Goal: Task Accomplishment & Management: Complete application form

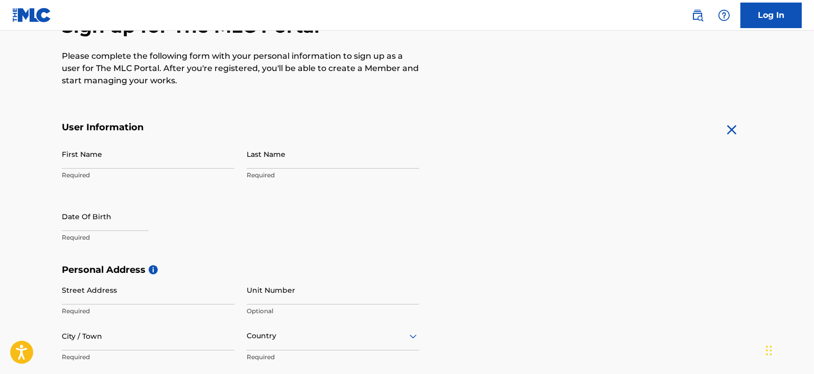
scroll to position [118, 0]
click at [153, 162] on input "First Name" at bounding box center [148, 153] width 173 height 29
type input "[PERSON_NAME]"
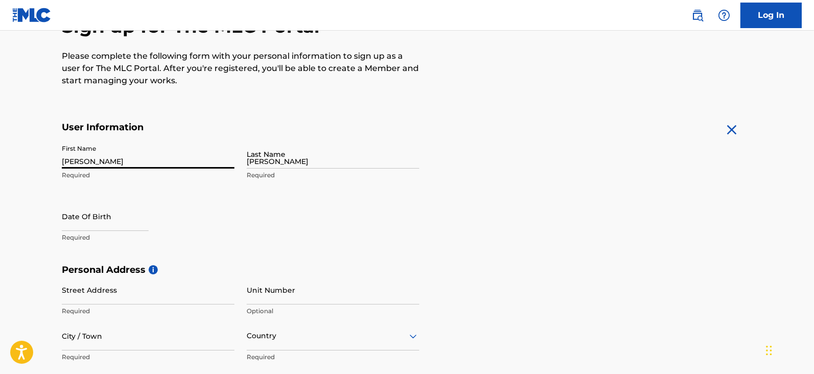
type input "[STREET_ADDRESS][PERSON_NAME]"
type input "Apt 2"
type input "[PERSON_NAME]"
type input "[GEOGRAPHIC_DATA]"
type input "MA"
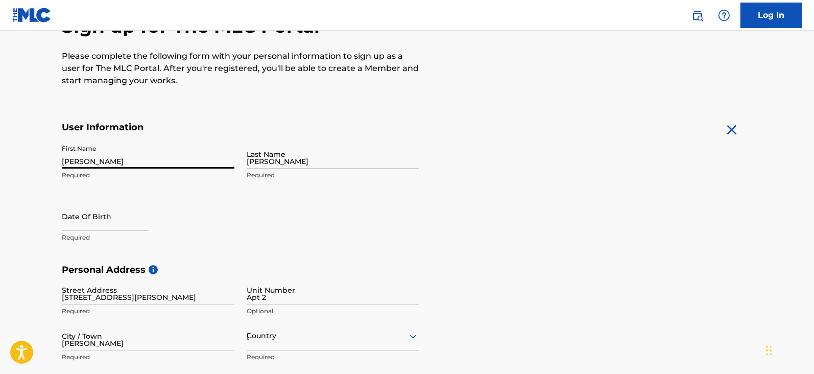
type input "01854"
type input "1"
type input "978"
type input "3872195"
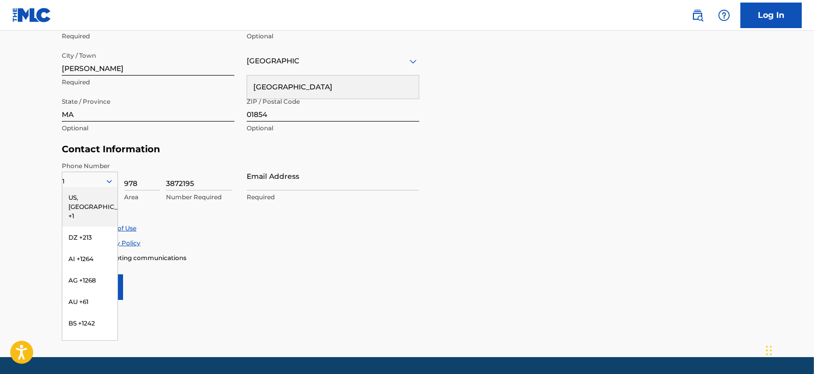
scroll to position [394, 0]
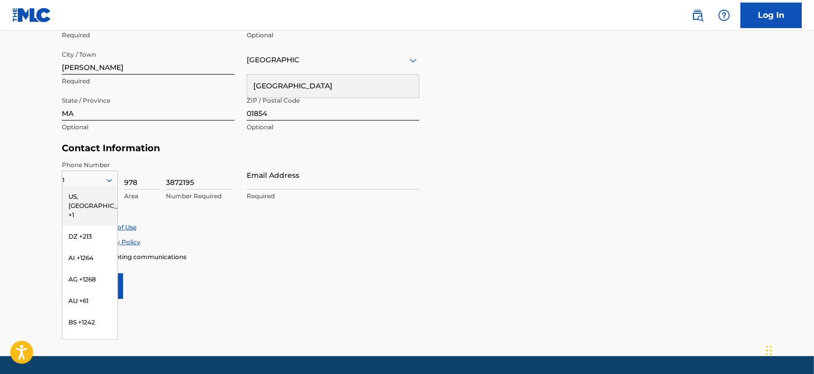
click at [199, 153] on h5 "Contact Information" at bounding box center [240, 148] width 357 height 12
click at [271, 185] on input "Email Address" at bounding box center [333, 174] width 173 height 29
type input "[EMAIL_ADDRESS][DOMAIN_NAME]"
click at [293, 217] on div "Phone Number 1 US, CA +1 DZ +213 AI +1264 AG +1268 AU +61 BS +1242 BB +1246 BZ …" at bounding box center [240, 191] width 357 height 62
click at [103, 194] on div "US, [GEOGRAPHIC_DATA] +1" at bounding box center [89, 206] width 55 height 40
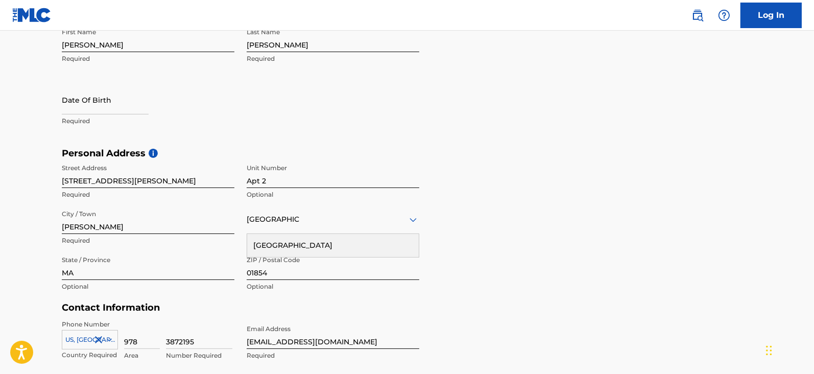
scroll to position [233, 0]
select select "7"
select select "2025"
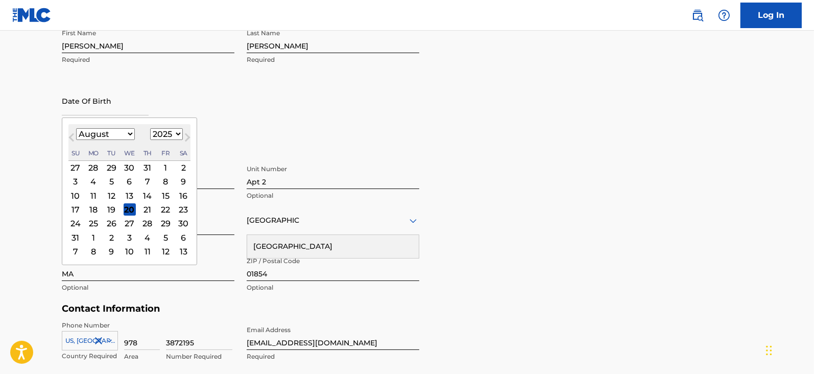
click at [113, 102] on input "text" at bounding box center [105, 100] width 87 height 29
click at [69, 104] on input "01151985" at bounding box center [105, 100] width 87 height 29
click at [80, 106] on input "01/151985" at bounding box center [105, 100] width 87 height 29
type input "01/151/985"
click at [149, 106] on input "01/151/985" at bounding box center [105, 100] width 87 height 29
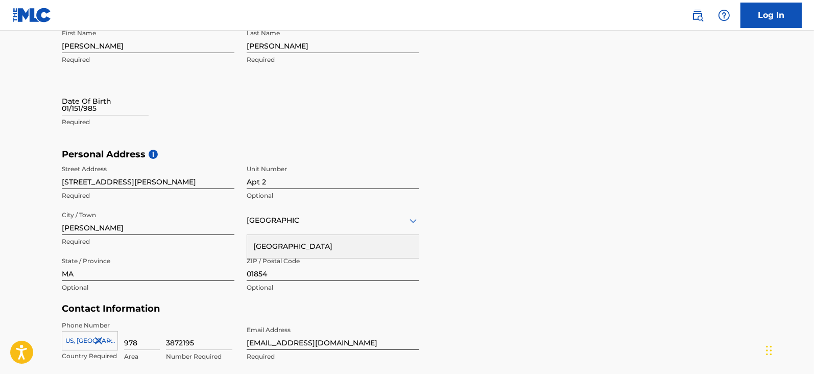
click at [234, 128] on div "First Name Philip Required Last Name Kelly Required Date Of Birth 01/151/985 Re…" at bounding box center [240, 86] width 357 height 125
click at [137, 108] on input "01/151/985" at bounding box center [105, 100] width 87 height 29
select select "7"
select select "2025"
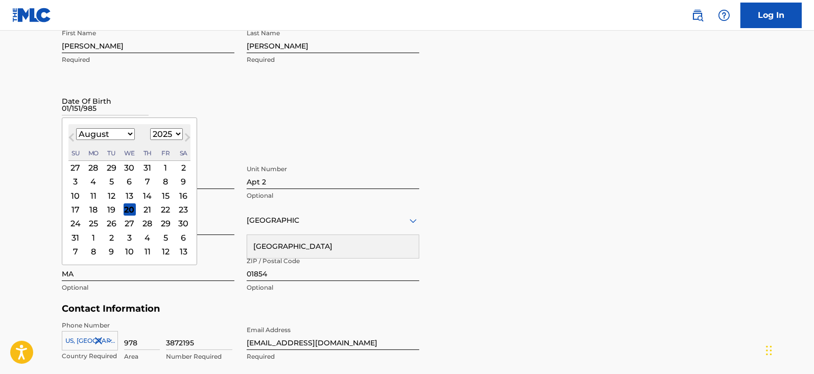
click at [179, 135] on button "Next Month" at bounding box center [187, 139] width 16 height 16
select select "9"
click at [165, 134] on select "1899 1900 1901 1902 1903 1904 1905 1906 1907 1908 1909 1910 1911 1912 1913 1914…" at bounding box center [166, 134] width 33 height 12
select select "1985"
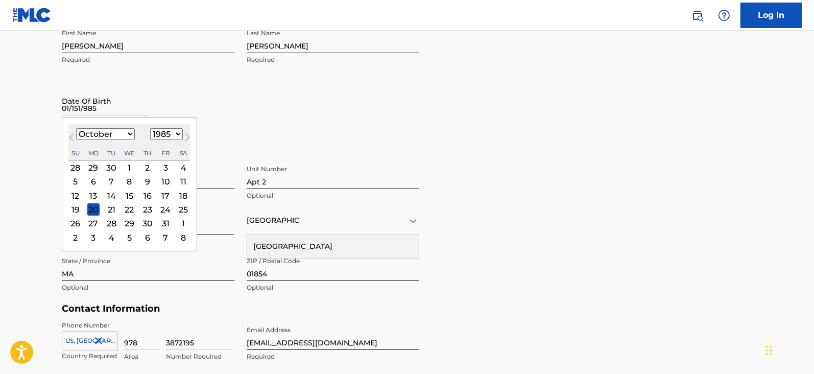
click at [150, 128] on select "1899 1900 1901 1902 1903 1904 1905 1906 1907 1908 1909 1910 1911 1912 1913 1914…" at bounding box center [166, 134] width 33 height 12
click at [117, 136] on select "January February March April May June July August September October November De…" at bounding box center [105, 134] width 59 height 12
select select "0"
click at [76, 128] on select "January February March April May June July August September October November De…" at bounding box center [105, 134] width 59 height 12
click at [107, 196] on div "15" at bounding box center [111, 195] width 12 height 12
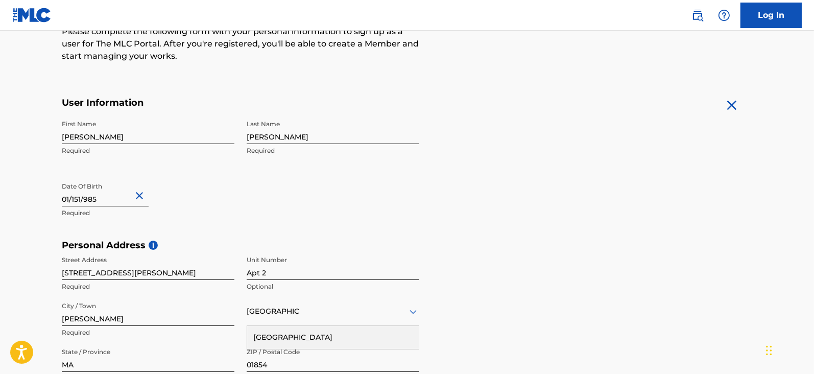
scroll to position [424, 0]
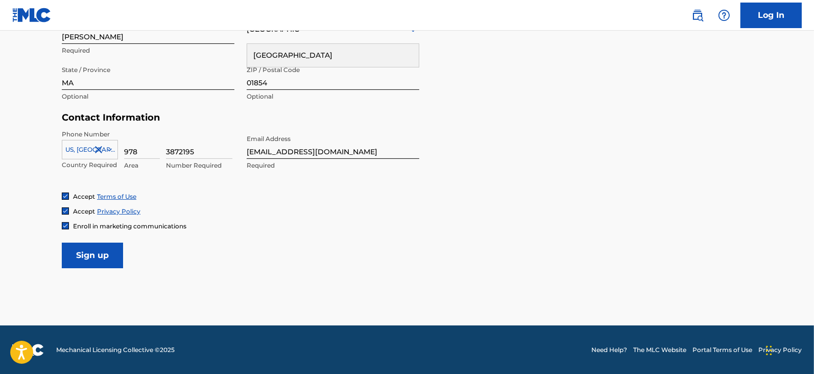
click at [100, 249] on input "Sign up" at bounding box center [92, 256] width 61 height 26
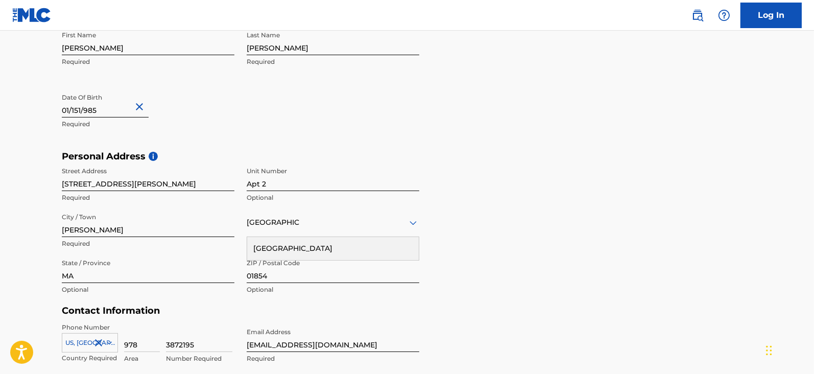
scroll to position [242, 0]
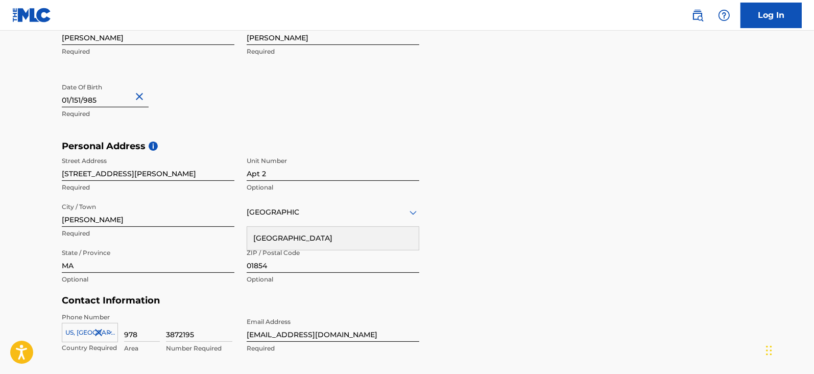
click at [303, 237] on div "[GEOGRAPHIC_DATA]" at bounding box center [333, 238] width 172 height 23
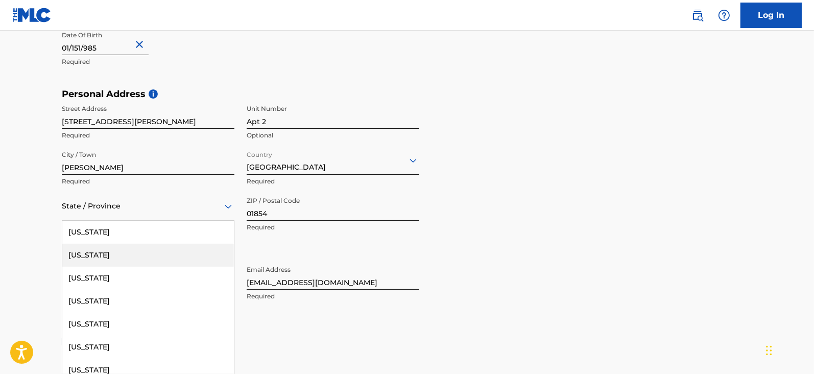
click at [224, 221] on div "57 results available. Use Up and Down to choose options, press Enter to select …" at bounding box center [148, 205] width 173 height 29
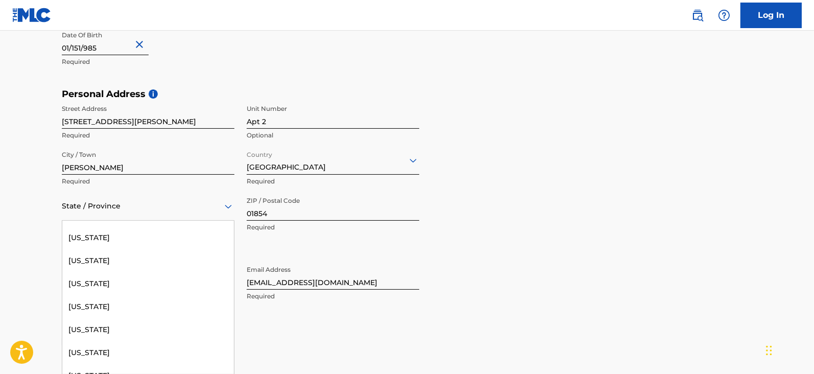
scroll to position [317, 0]
type input "m"
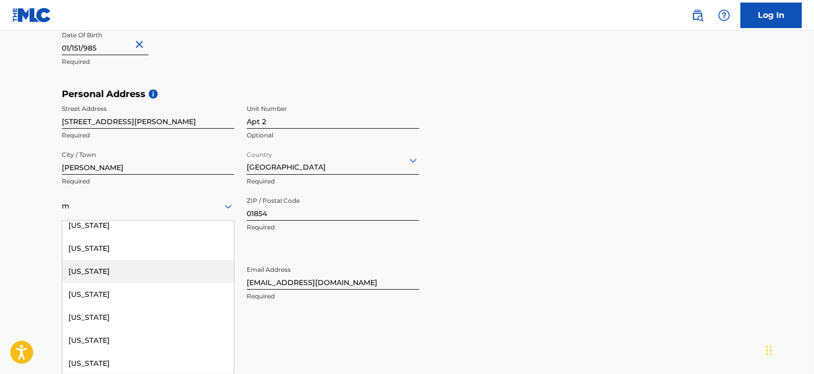
scroll to position [81, 0]
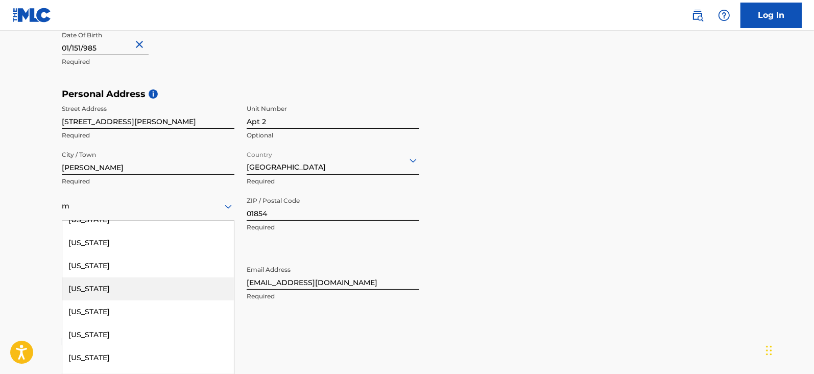
click at [132, 286] on div "[US_STATE]" at bounding box center [148, 288] width 172 height 23
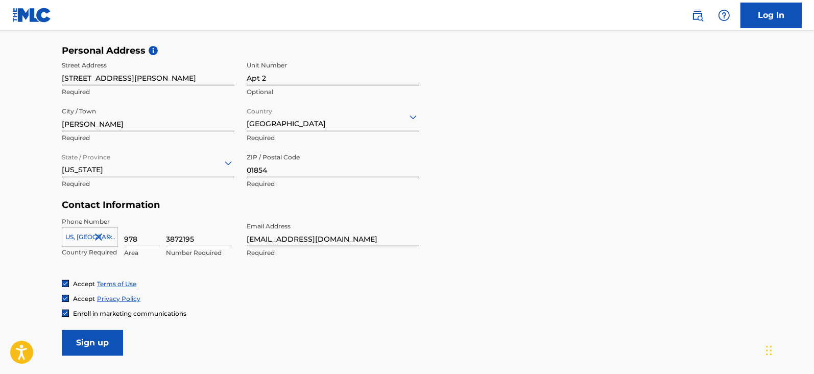
scroll to position [389, 0]
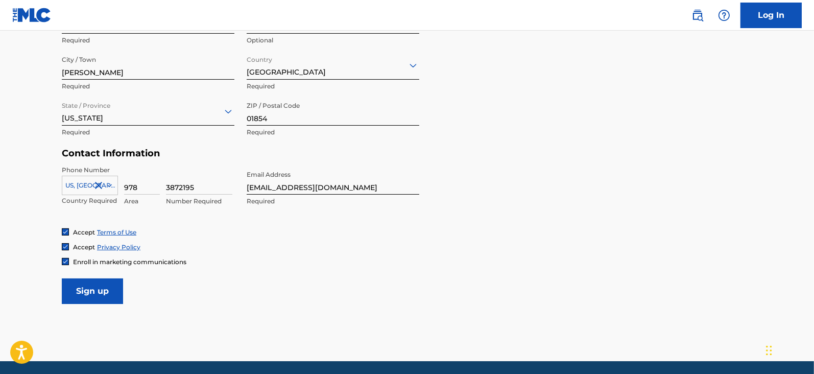
click at [87, 295] on input "Sign up" at bounding box center [92, 291] width 61 height 26
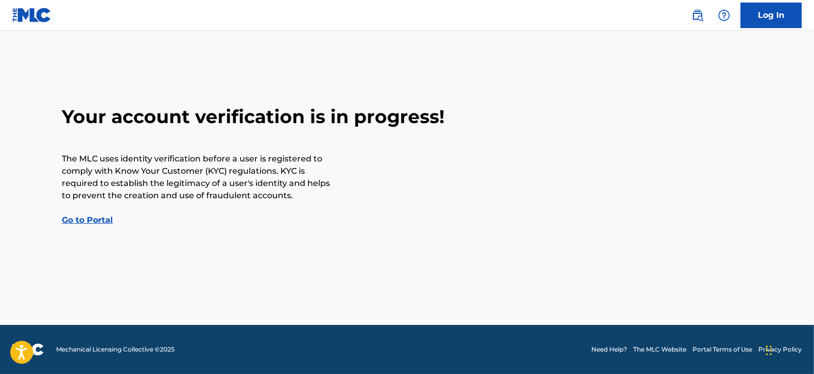
click at [98, 219] on link "Go to Portal" at bounding box center [87, 220] width 51 height 10
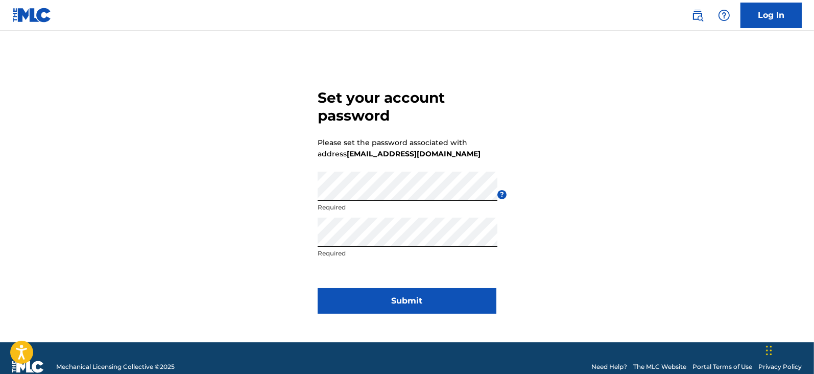
click at [407, 296] on button "Submit" at bounding box center [407, 301] width 179 height 26
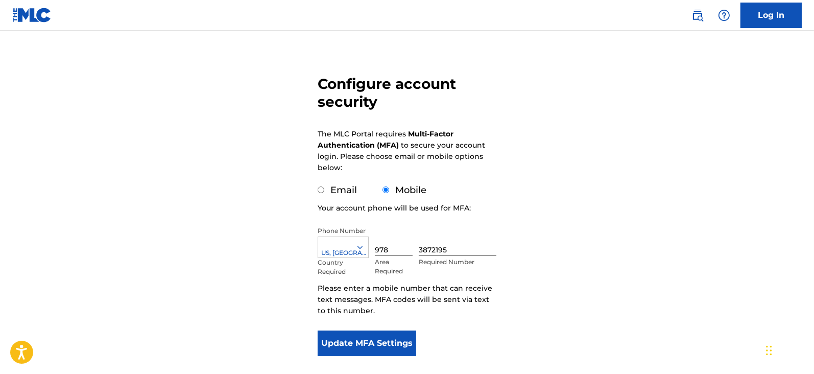
scroll to position [94, 0]
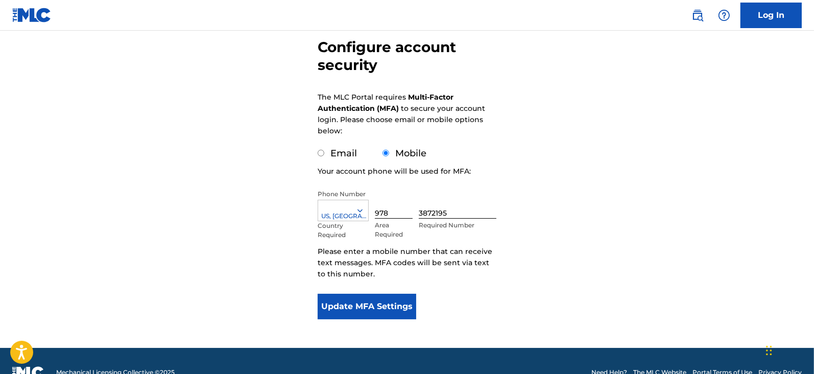
click at [386, 300] on button "Update MFA Settings" at bounding box center [367, 307] width 99 height 26
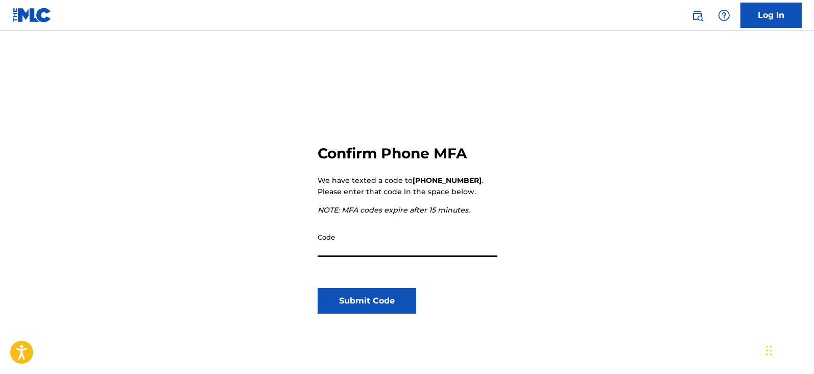
scroll to position [43, 0]
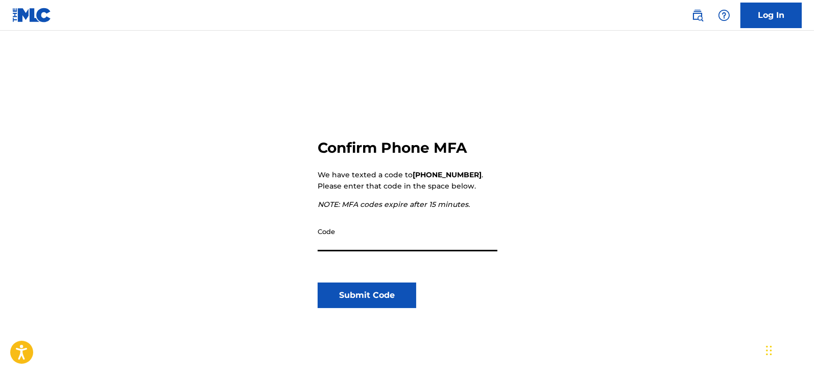
click at [383, 238] on input "Code" at bounding box center [408, 236] width 180 height 29
type input "207338"
click at [385, 292] on button "Submit Code" at bounding box center [367, 295] width 99 height 26
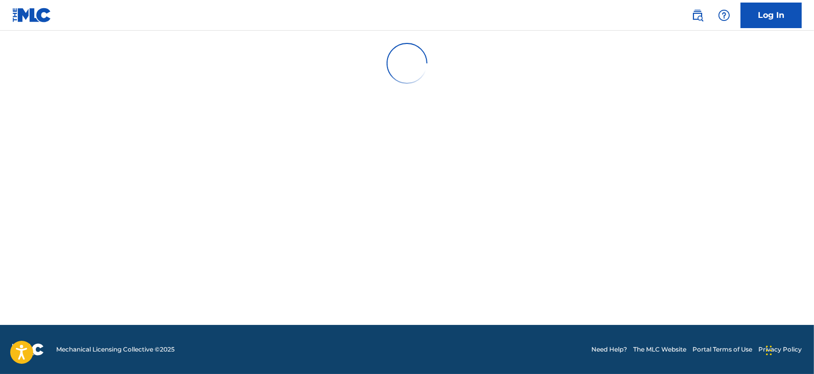
scroll to position [0, 0]
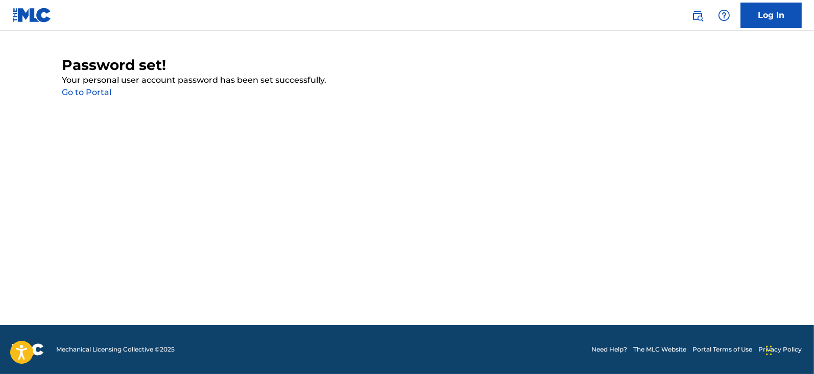
click at [93, 95] on link "Go to Portal" at bounding box center [87, 92] width 50 height 10
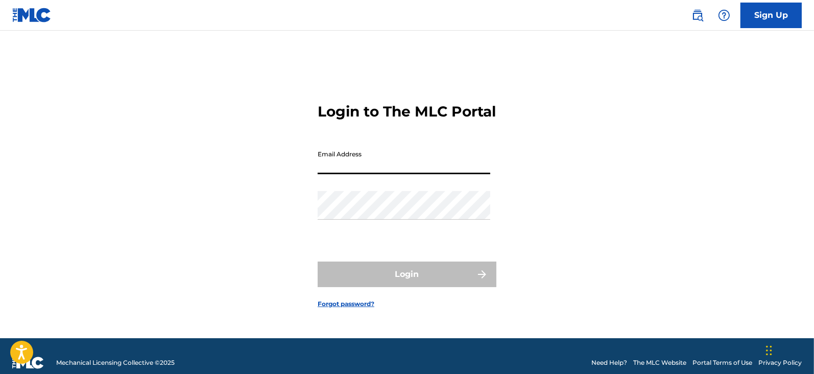
click at [350, 174] on input "Email Address" at bounding box center [404, 159] width 173 height 29
type input "[EMAIL_ADDRESS][DOMAIN_NAME]"
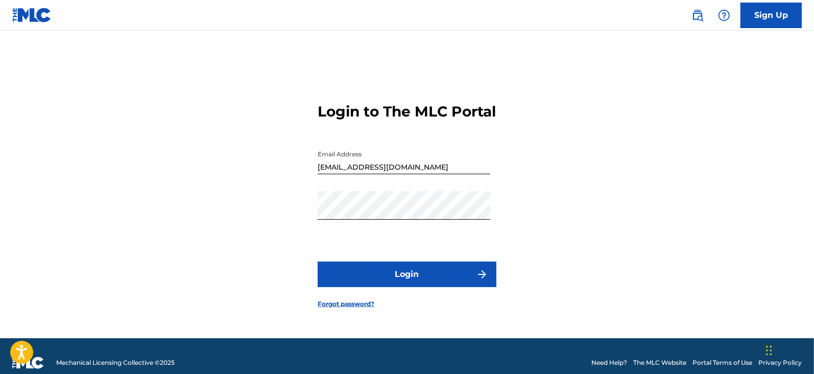
click at [422, 282] on button "Login" at bounding box center [407, 274] width 179 height 26
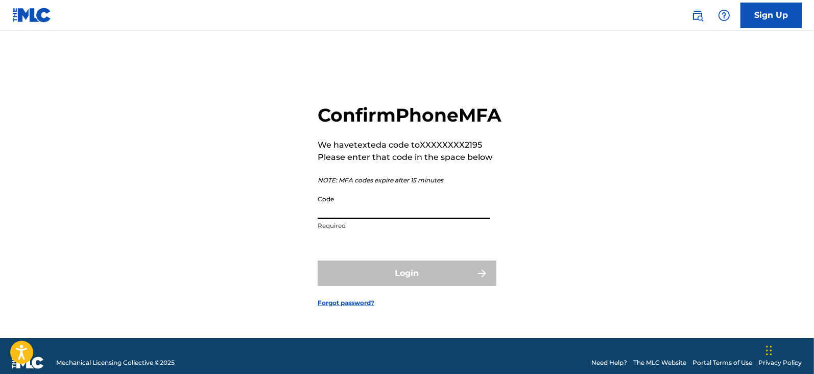
click at [345, 219] on input "Code" at bounding box center [404, 204] width 173 height 29
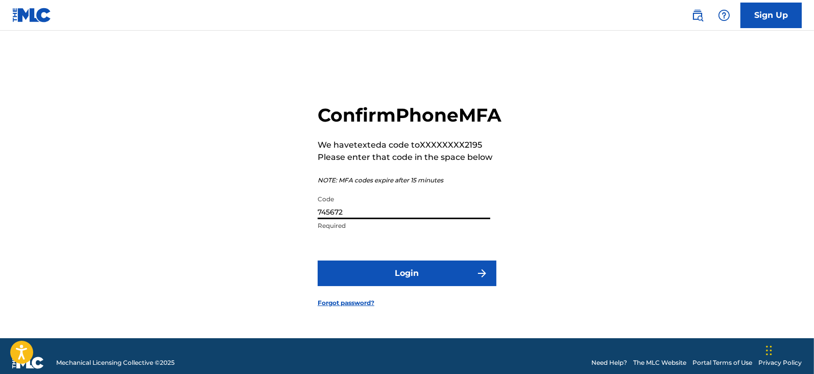
type input "745672"
click at [395, 282] on button "Login" at bounding box center [407, 273] width 179 height 26
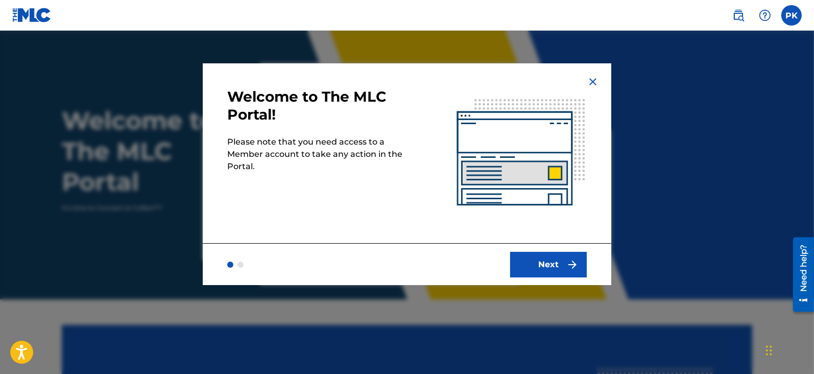
click at [549, 262] on button "Next" at bounding box center [548, 265] width 77 height 26
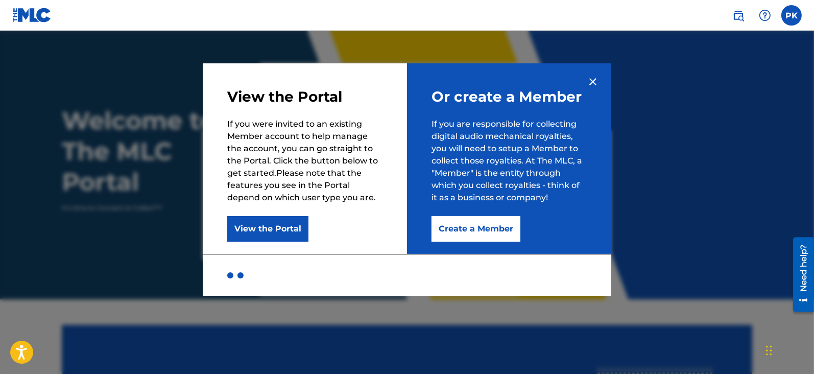
click at [445, 230] on button "Create a Member" at bounding box center [475, 229] width 89 height 26
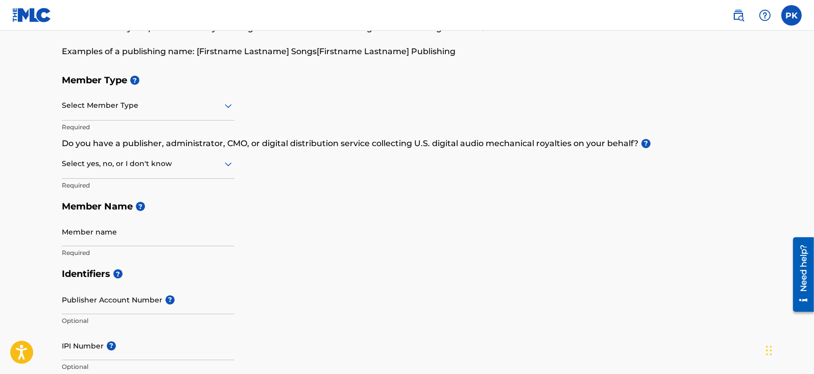
scroll to position [78, 0]
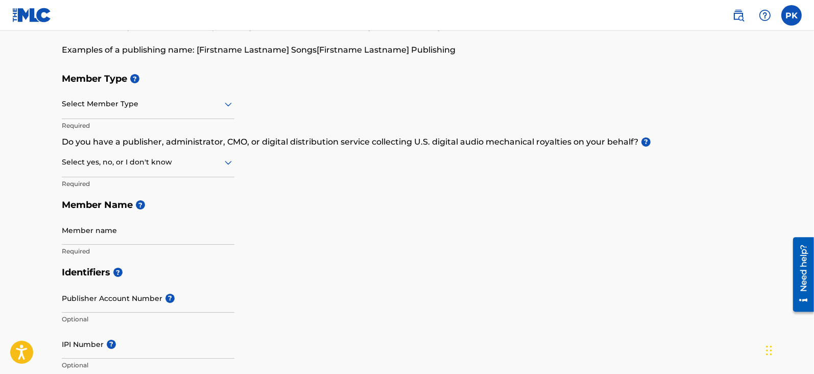
click at [226, 157] on icon at bounding box center [228, 162] width 12 height 12
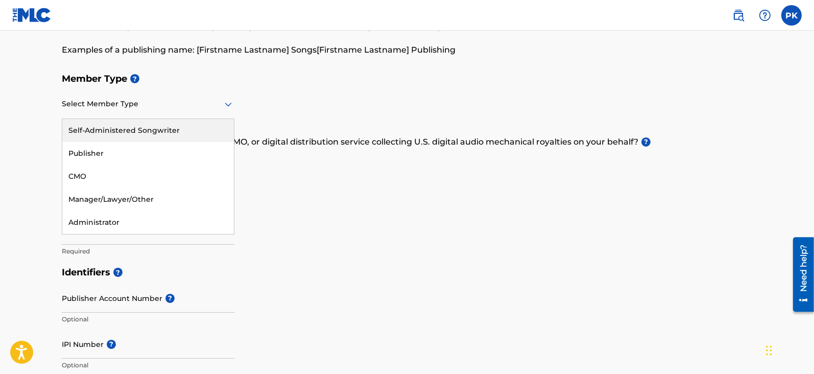
click at [214, 105] on div at bounding box center [148, 104] width 173 height 13
click at [205, 132] on div "Self-Administered Songwriter" at bounding box center [148, 130] width 172 height 23
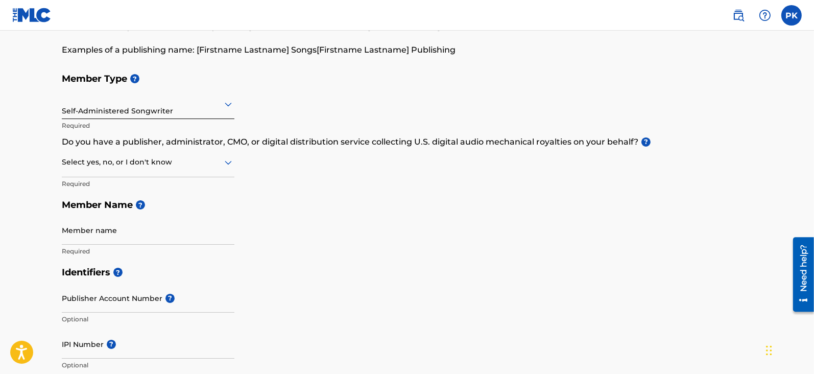
click at [200, 157] on div at bounding box center [148, 162] width 173 height 13
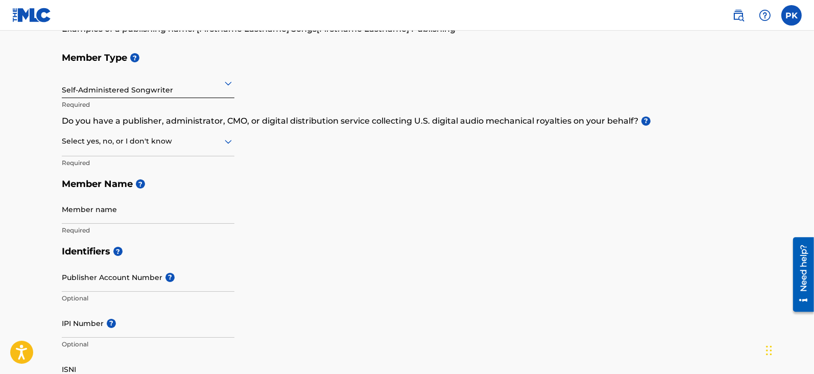
scroll to position [107, 0]
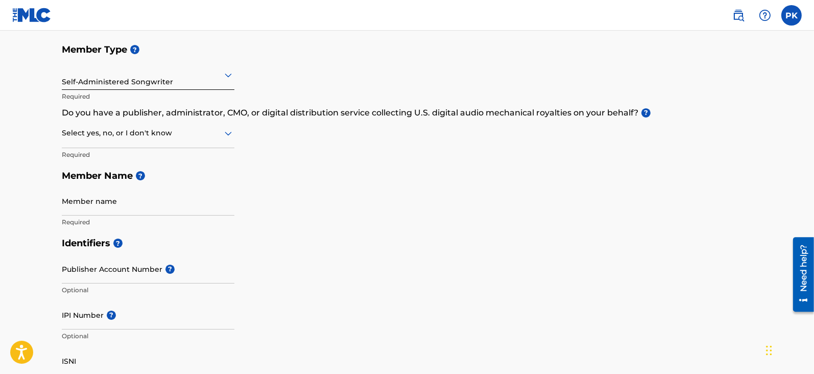
click at [186, 198] on input "Member name" at bounding box center [148, 200] width 173 height 29
click at [276, 195] on div "Member Type ? Self-Administered Songwriter Required Do you have a publisher, ad…" at bounding box center [407, 136] width 690 height 194
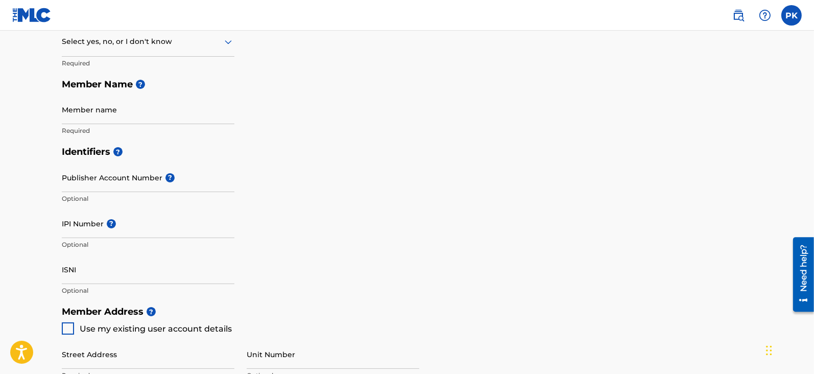
scroll to position [119, 0]
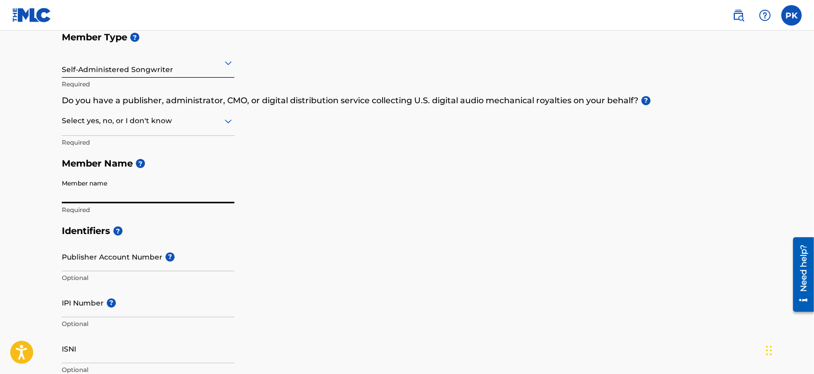
click at [201, 197] on input "Member name" at bounding box center [148, 188] width 173 height 29
click at [207, 189] on input "Member name" at bounding box center [148, 188] width 173 height 29
type input "[PERSON_NAME]"
type input "[STREET_ADDRESS][PERSON_NAME]"
type input "Apt 2"
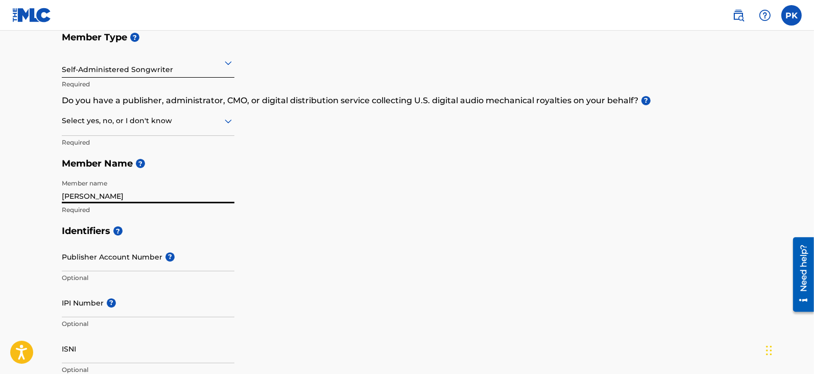
click at [195, 122] on div at bounding box center [148, 120] width 173 height 13
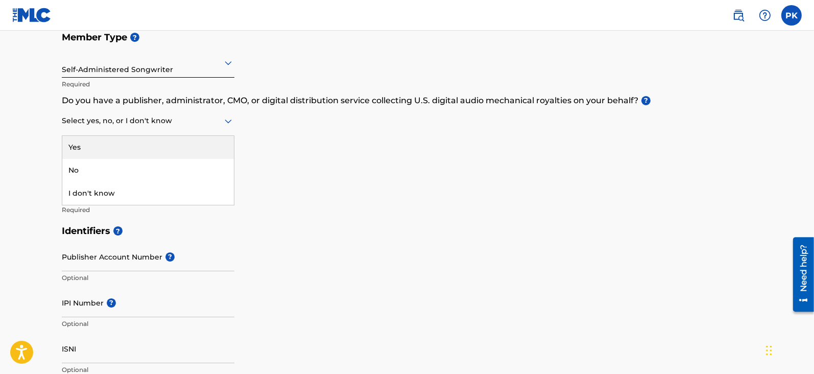
click at [185, 144] on div "Yes" at bounding box center [148, 147] width 172 height 23
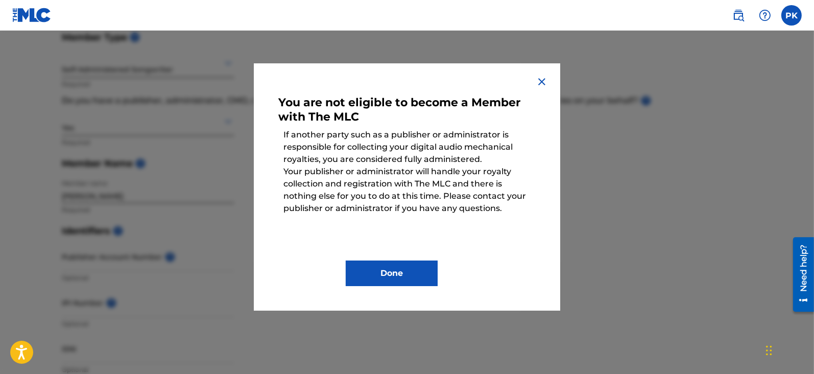
click at [543, 84] on img at bounding box center [542, 82] width 12 height 12
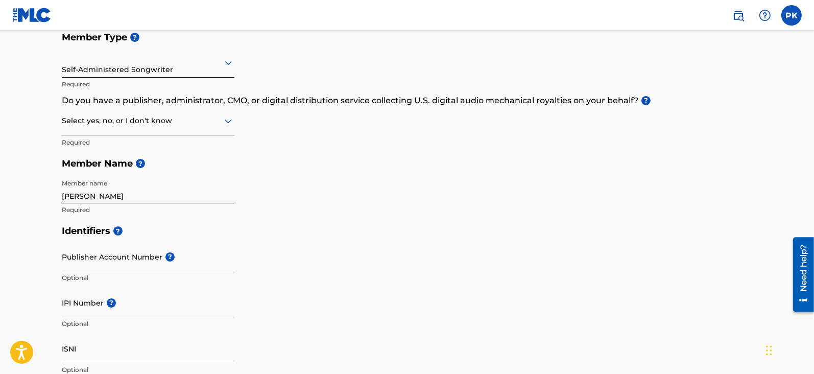
click at [210, 121] on div at bounding box center [148, 120] width 173 height 13
click at [183, 166] on div "No" at bounding box center [148, 170] width 172 height 23
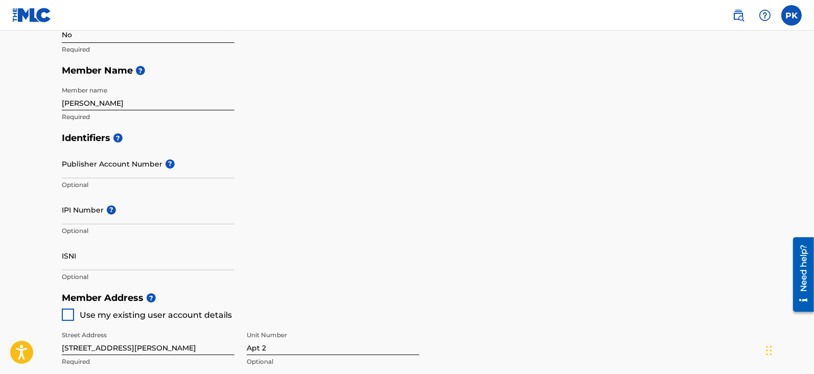
scroll to position [215, 0]
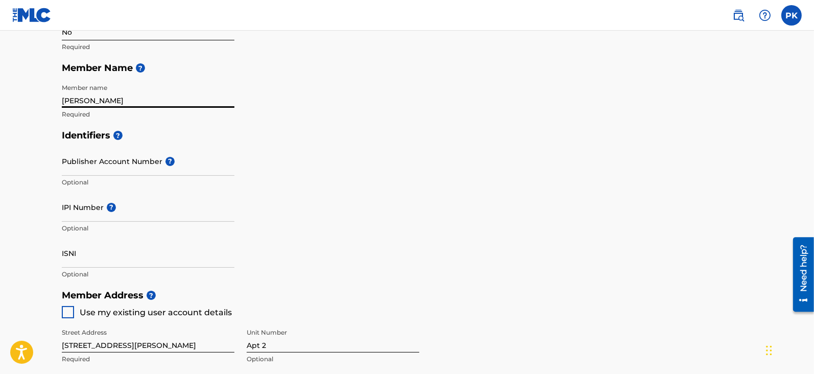
click at [108, 102] on input "[PERSON_NAME]" at bounding box center [148, 93] width 173 height 29
click at [262, 81] on div "Member Type ? Self-Administered Songwriter Required Do you have a publisher, ad…" at bounding box center [407, 28] width 690 height 194
drag, startPoint x: 153, startPoint y: 108, endPoint x: 104, endPoint y: 99, distance: 49.8
click at [104, 99] on div "Member name [PERSON_NAME] Required" at bounding box center [148, 102] width 173 height 46
drag, startPoint x: 110, startPoint y: 98, endPoint x: 60, endPoint y: 95, distance: 50.6
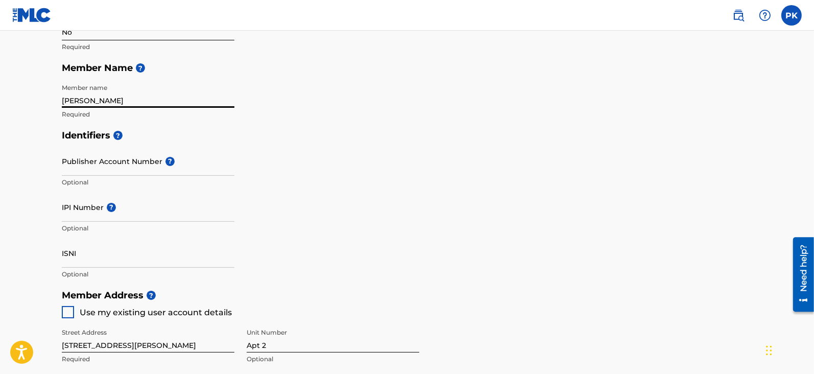
click at [60, 95] on div "Create a Member If you are a self-administered songwriter without a publisher t…" at bounding box center [407, 248] width 715 height 815
type input "Rage: Arts & Entertainment"
click at [283, 114] on div "Member Type ? Self-Administered Songwriter Required Do you have a publisher, ad…" at bounding box center [407, 28] width 690 height 194
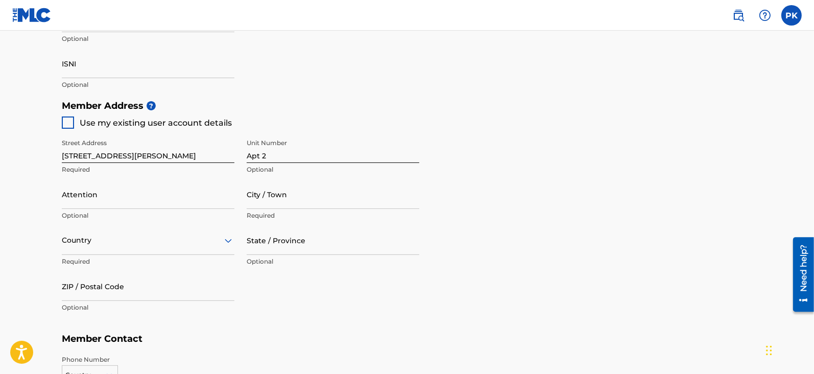
scroll to position [426, 0]
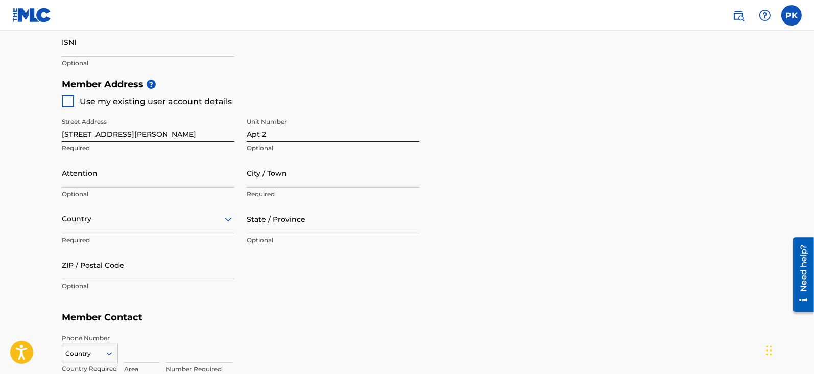
click at [69, 98] on div at bounding box center [68, 101] width 12 height 12
type input "[PERSON_NAME]"
type input "01854"
type input "978"
type input "3872195"
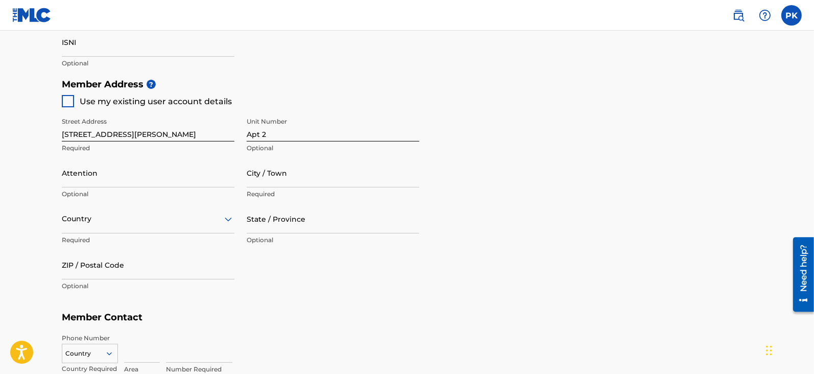
type input "[EMAIL_ADDRESS][DOMAIN_NAME]"
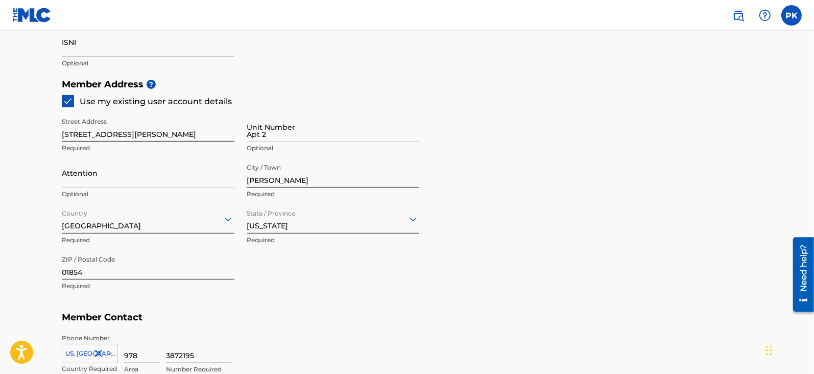
click at [128, 179] on input "Attention" at bounding box center [148, 172] width 173 height 29
type input "[PERSON_NAME]"
type input "[GEOGRAPHIC_DATA]"
type input "MA"
type input "1"
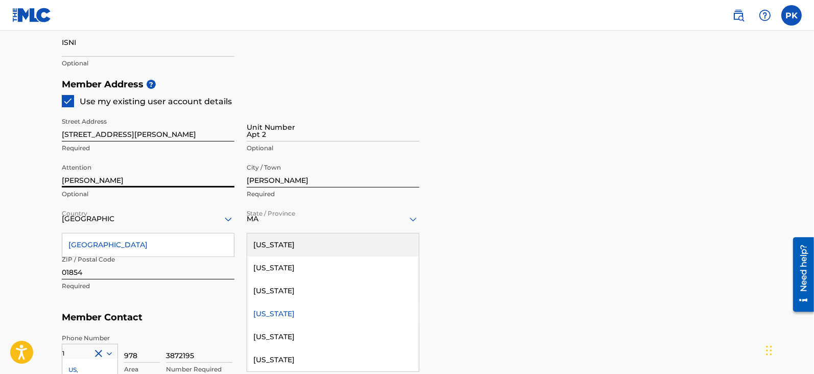
scroll to position [564, 0]
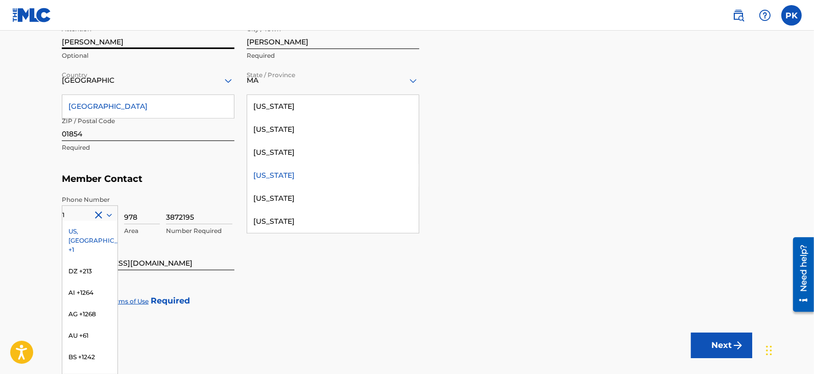
click at [294, 177] on div "[US_STATE]" at bounding box center [333, 175] width 172 height 23
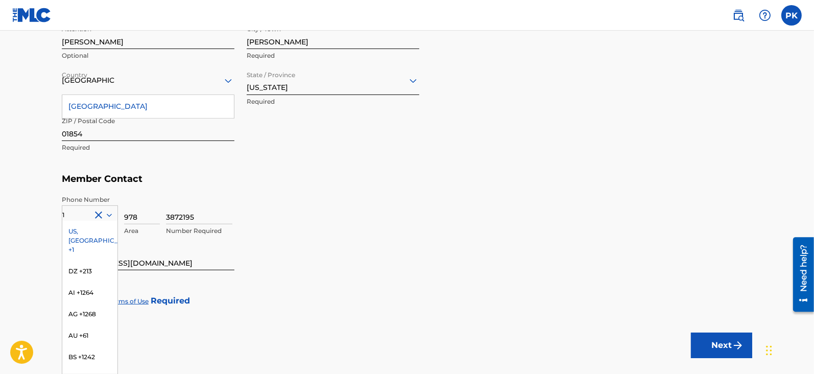
click at [80, 227] on div "US, [GEOGRAPHIC_DATA] +1" at bounding box center [89, 241] width 55 height 40
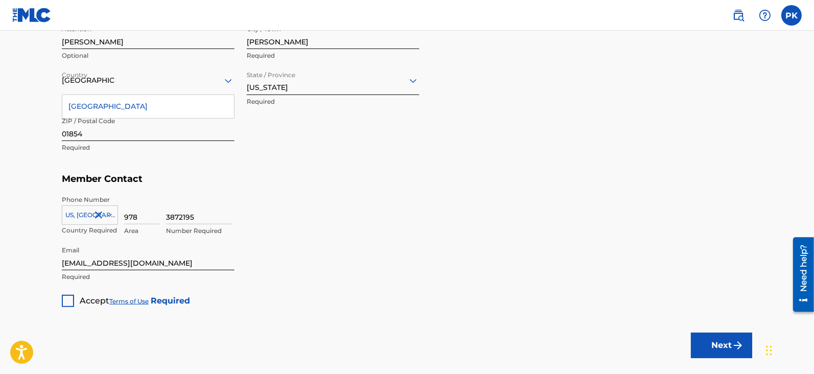
click at [137, 106] on div "[GEOGRAPHIC_DATA]" at bounding box center [148, 106] width 172 height 23
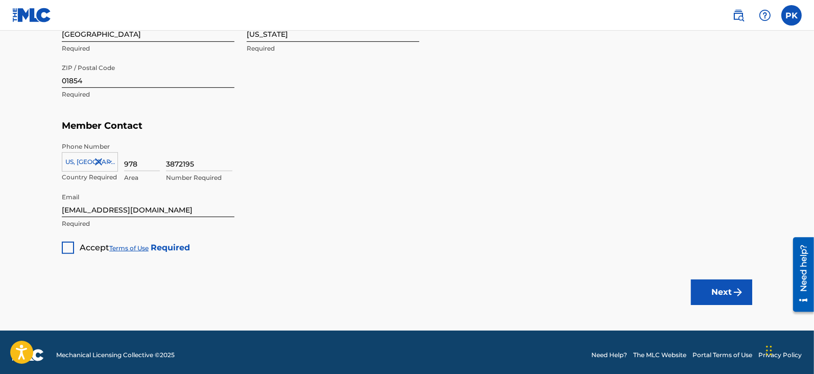
scroll to position [623, 0]
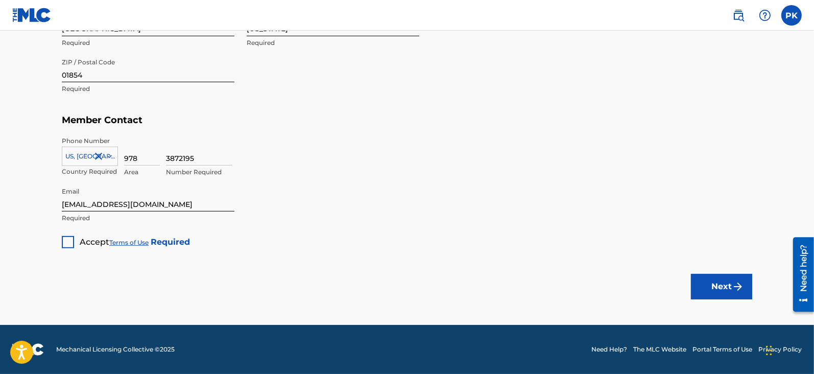
click at [71, 245] on div at bounding box center [68, 242] width 12 height 12
click at [717, 294] on button "Next" at bounding box center [721, 287] width 61 height 26
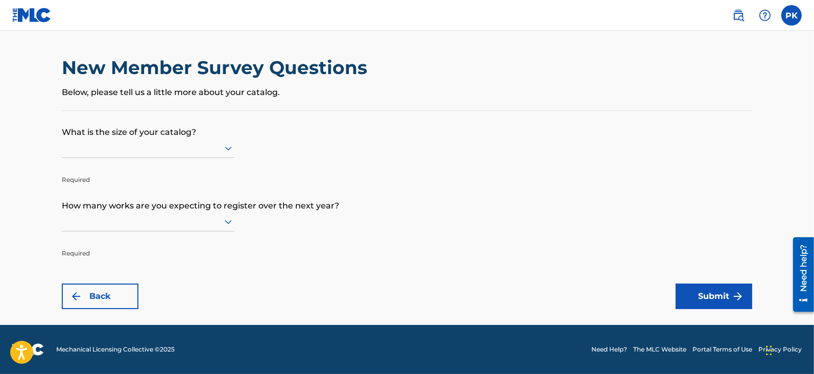
click at [228, 142] on icon at bounding box center [228, 148] width 12 height 12
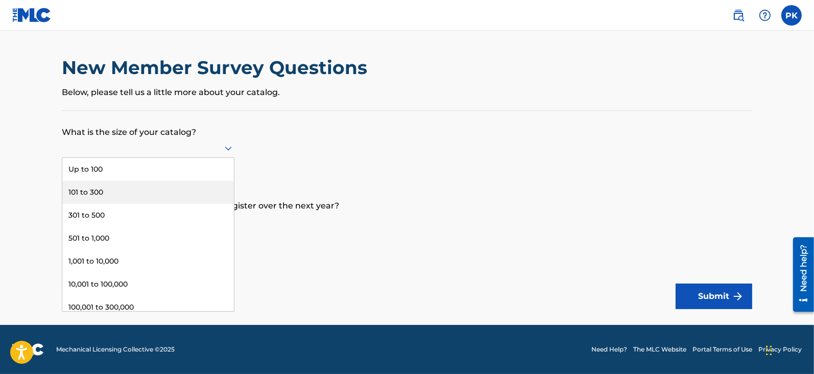
click at [193, 186] on div "101 to 300" at bounding box center [148, 192] width 172 height 23
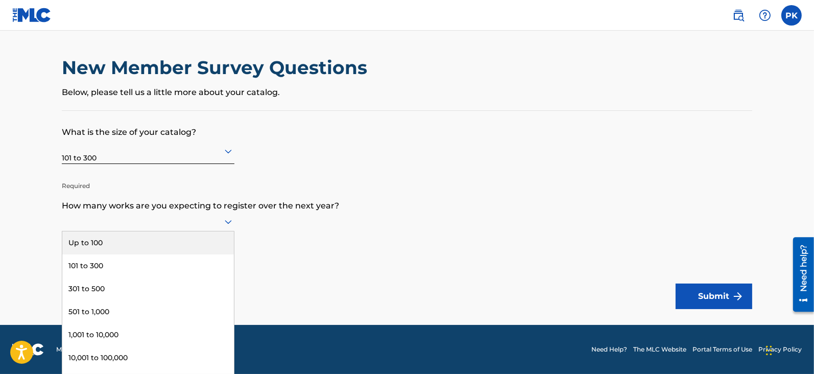
click at [227, 218] on icon at bounding box center [228, 221] width 12 height 12
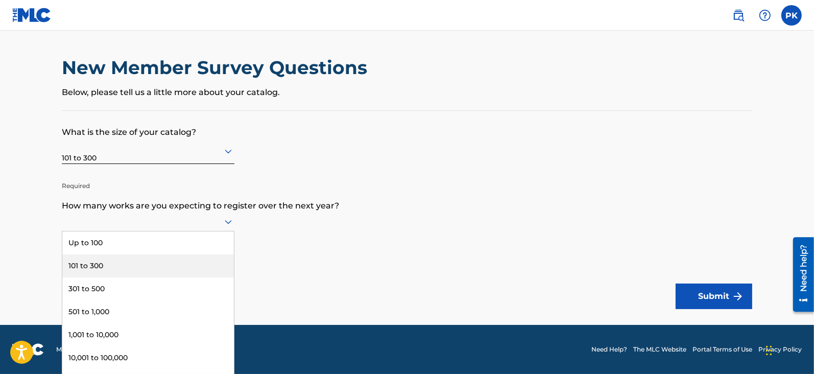
click at [217, 256] on div "101 to 300" at bounding box center [148, 265] width 172 height 23
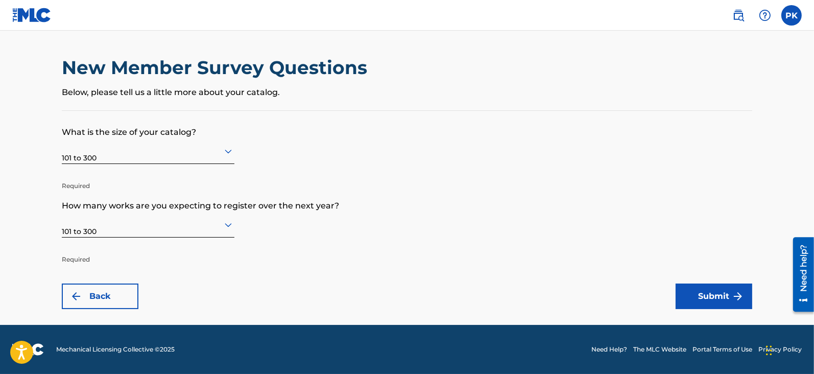
click at [687, 299] on button "Submit" at bounding box center [714, 296] width 77 height 26
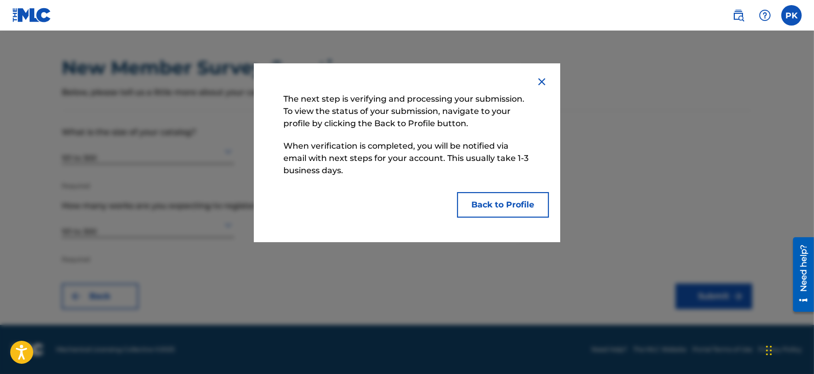
click at [495, 203] on button "Back to Profile" at bounding box center [503, 205] width 92 height 26
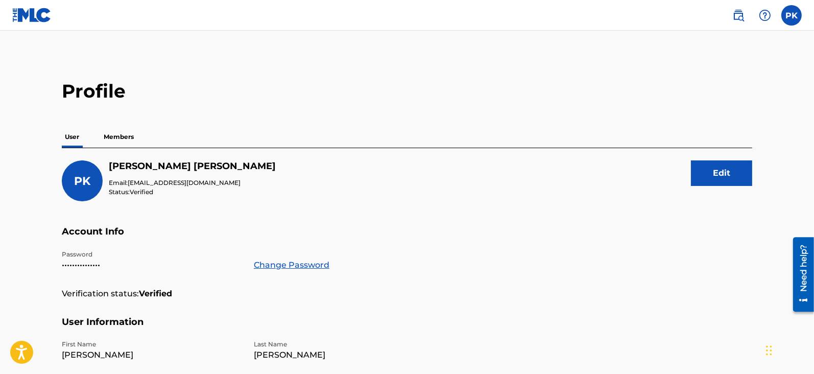
click at [123, 133] on p "Members" at bounding box center [119, 136] width 36 height 21
